Goal: Information Seeking & Learning: Learn about a topic

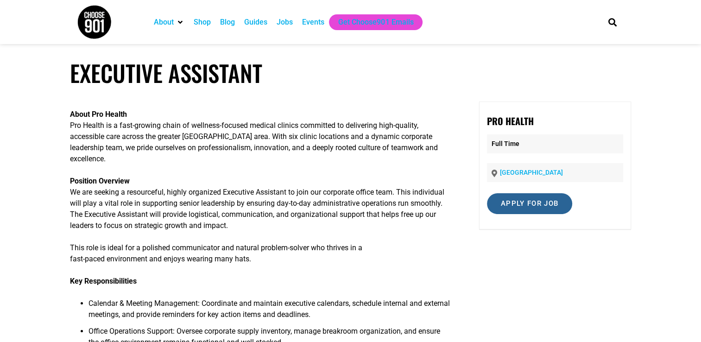
click at [536, 201] on input "Apply for job" at bounding box center [529, 203] width 85 height 21
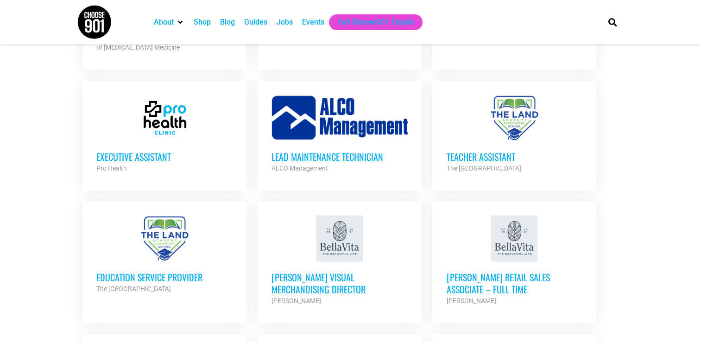
scroll to position [2098, 0]
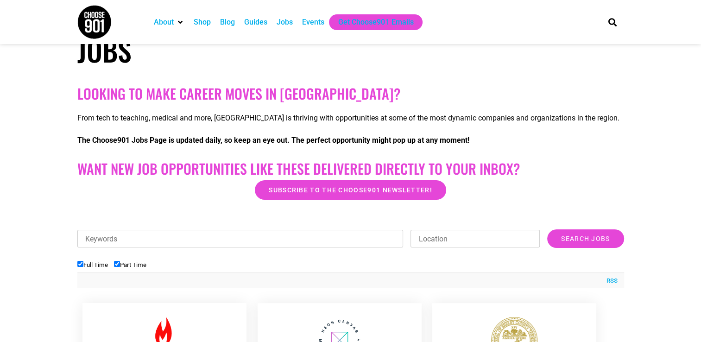
scroll to position [132, 0]
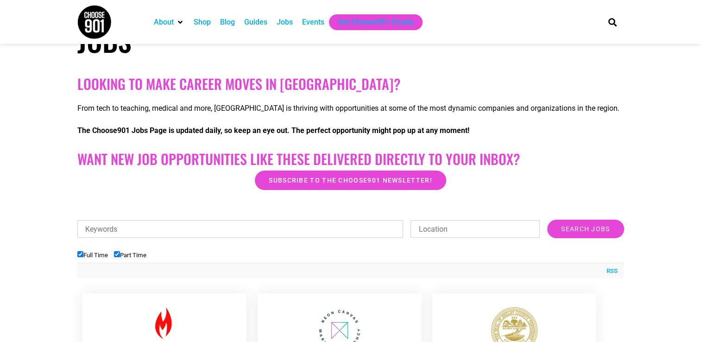
drag, startPoint x: 701, startPoint y: 63, endPoint x: 707, endPoint y: 76, distance: 14.5
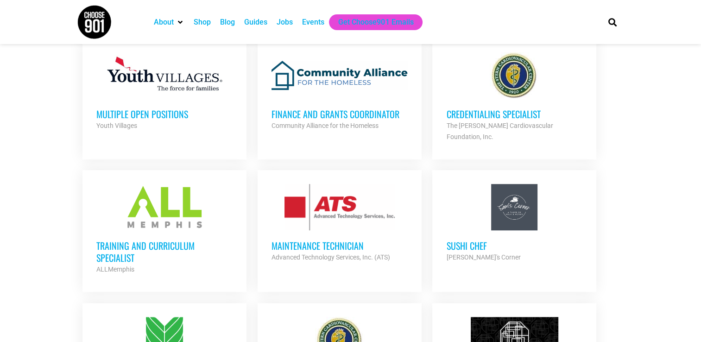
scroll to position [528, 0]
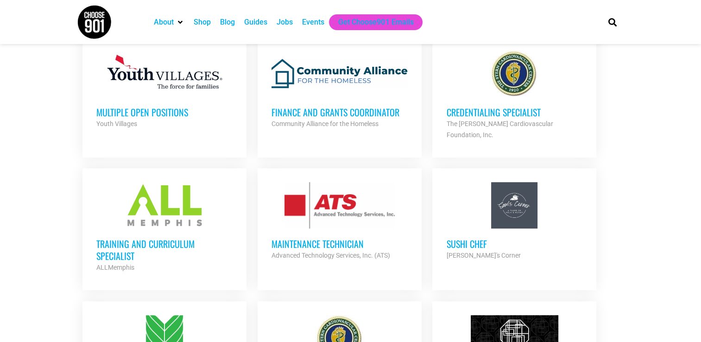
click at [462, 106] on h3 "Credentialing Specialist" at bounding box center [514, 112] width 136 height 12
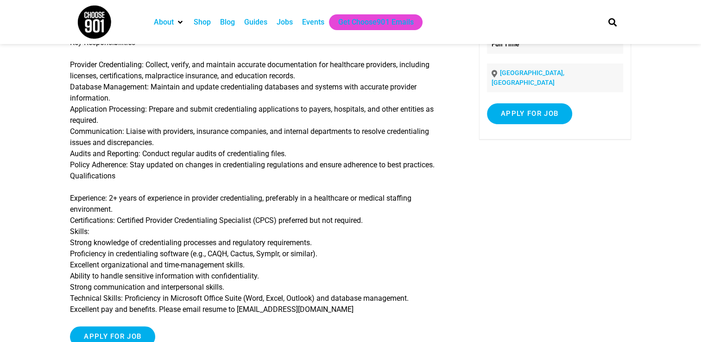
scroll to position [177, 0]
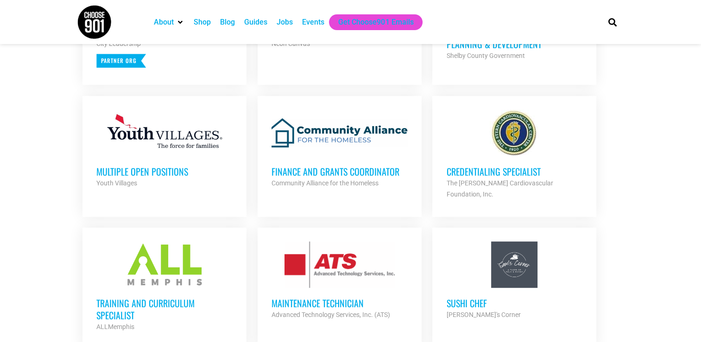
scroll to position [470, 0]
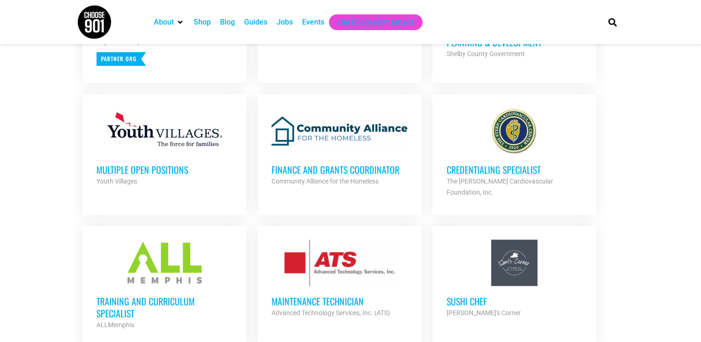
click at [362, 170] on h3 "Finance and Grants Coordinator" at bounding box center [340, 170] width 136 height 12
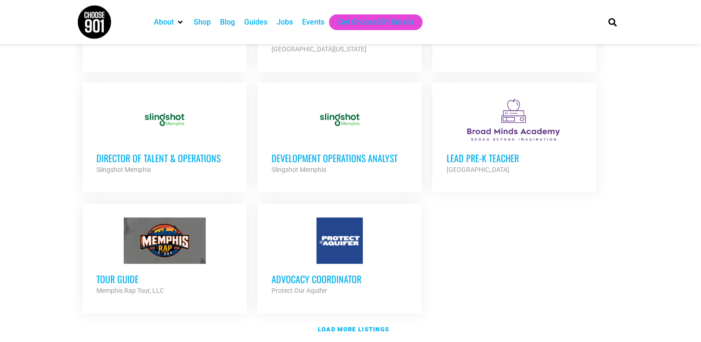
scroll to position [1089, 0]
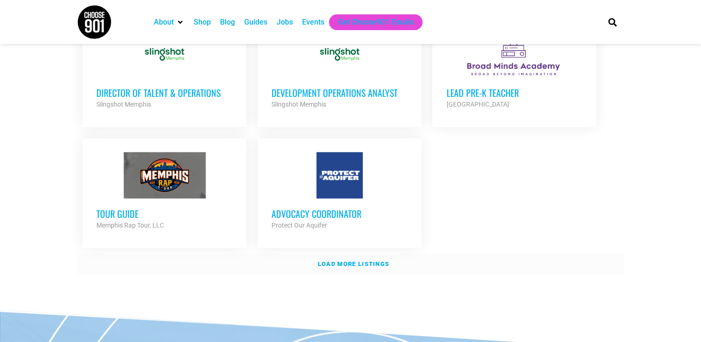
click at [367, 260] on strong "Load more listings" at bounding box center [353, 263] width 71 height 7
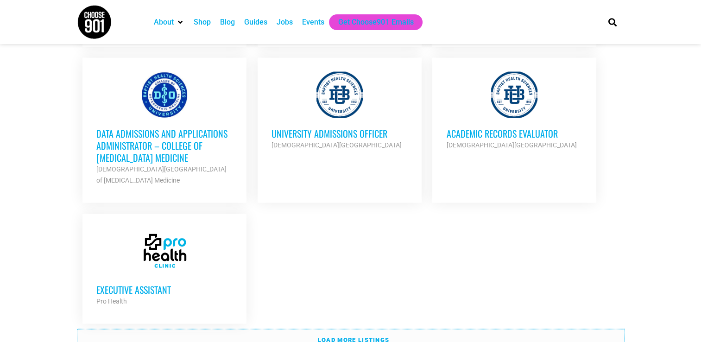
scroll to position [1969, 0]
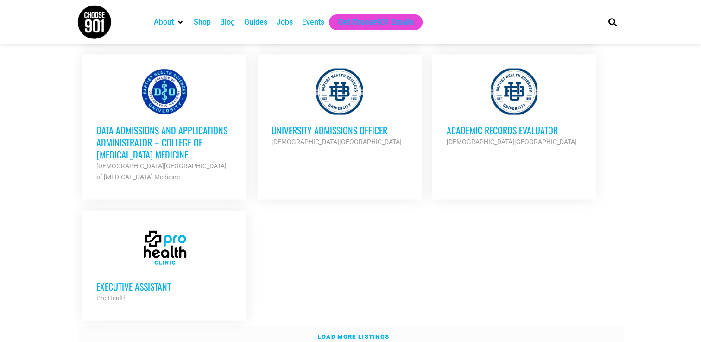
click at [398, 326] on link "Load more listings" at bounding box center [350, 336] width 547 height 21
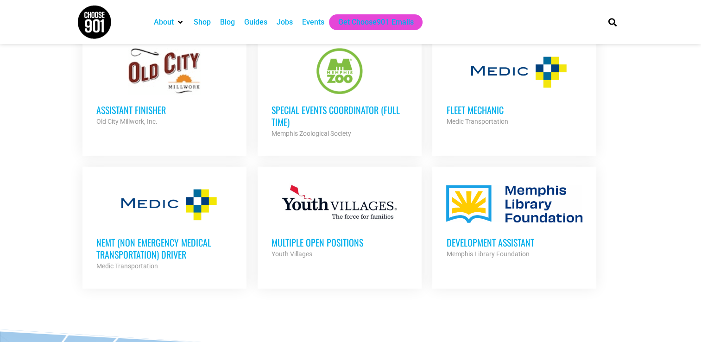
scroll to position [2469, 0]
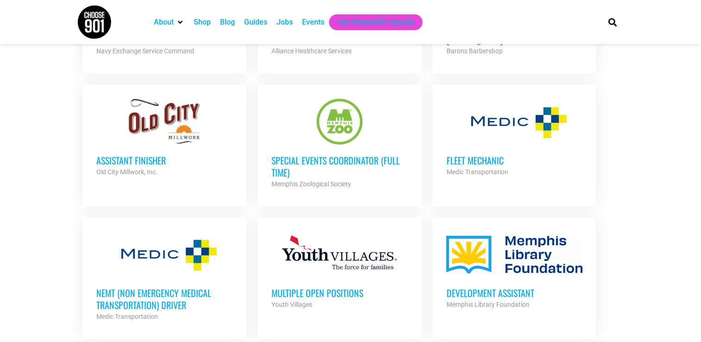
click at [310, 287] on h3 "Multiple Open Positions" at bounding box center [340, 293] width 136 height 12
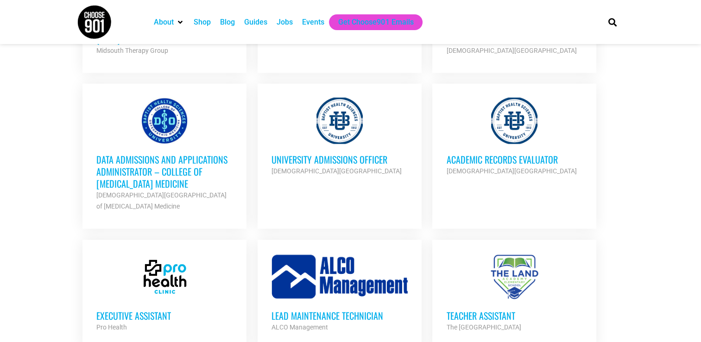
scroll to position [1936, 0]
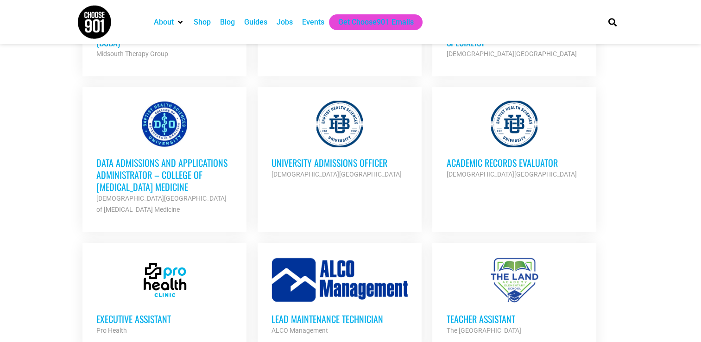
click at [134, 157] on h3 "Data Admissions and Applications Administrator – College of Osteopathic Medicine" at bounding box center [164, 175] width 136 height 36
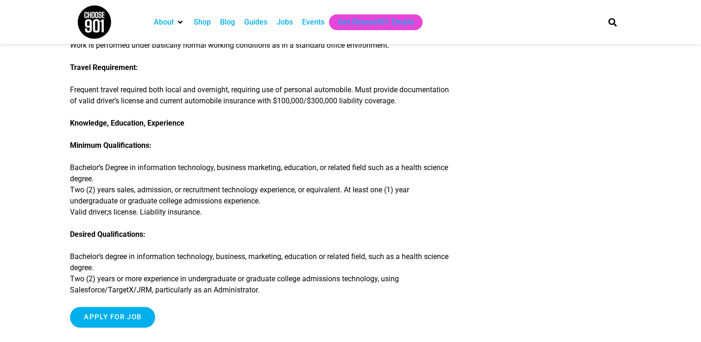
scroll to position [607, 0]
